Goal: Entertainment & Leisure: Consume media (video, audio)

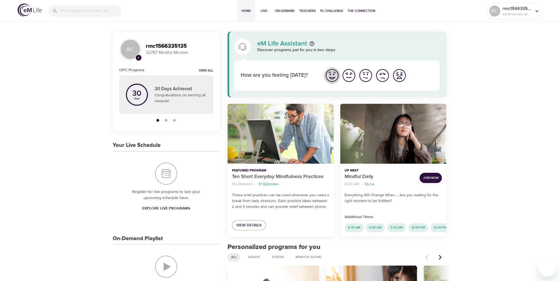
click at [332, 74] on img "I'm feeling great" at bounding box center [332, 75] width 15 height 15
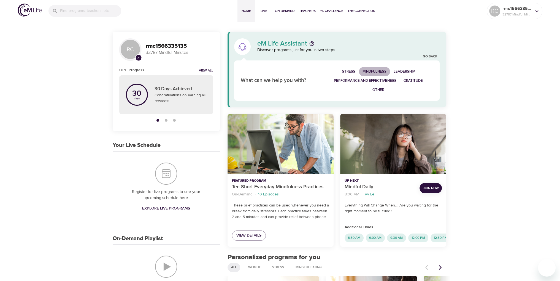
click at [375, 71] on span "Mindfulness" at bounding box center [375, 71] width 24 height 6
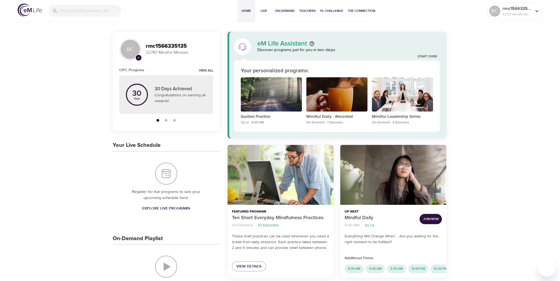
click at [430, 218] on span "Join Now" at bounding box center [431, 219] width 16 height 6
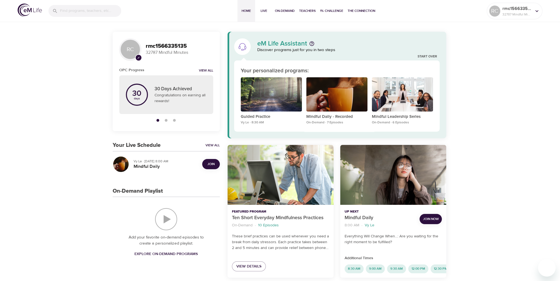
click at [429, 217] on span "Join Now" at bounding box center [431, 219] width 16 height 6
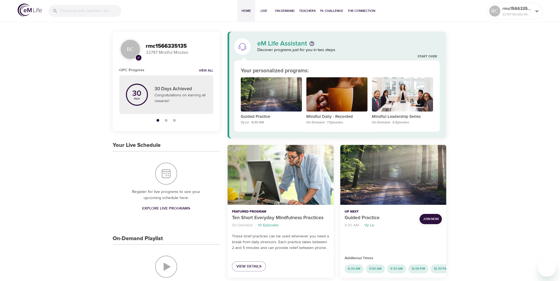
click at [433, 217] on span "Join Now" at bounding box center [431, 219] width 16 height 6
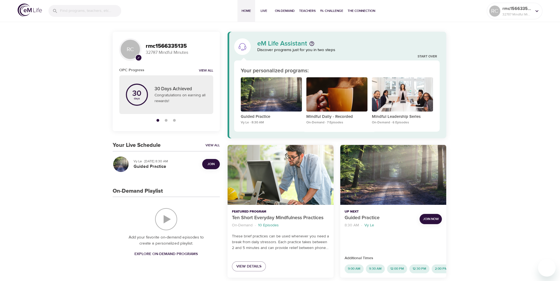
click at [430, 216] on span "Join Now" at bounding box center [431, 219] width 16 height 6
click at [211, 163] on span "Join" at bounding box center [210, 164] width 7 height 6
click at [428, 219] on span "Join Now" at bounding box center [431, 219] width 16 height 6
click at [280, 11] on span "On-Demand" at bounding box center [285, 11] width 20 height 6
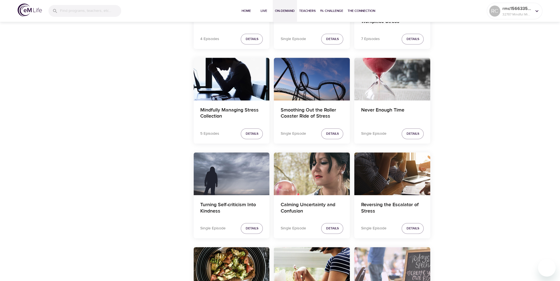
scroll to position [524, 0]
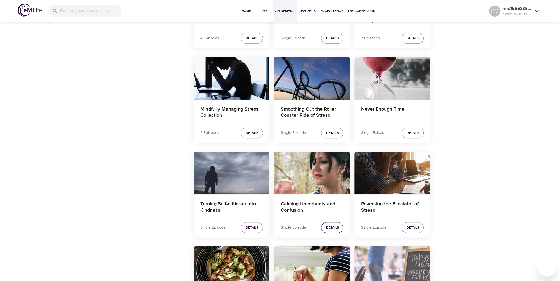
click at [332, 228] on span "Details" at bounding box center [332, 227] width 13 height 6
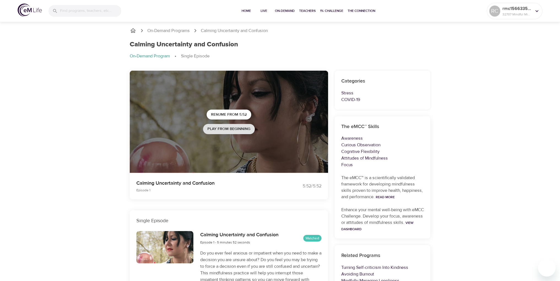
click at [225, 129] on span "Play from beginning" at bounding box center [228, 128] width 43 height 7
